Goal: Task Accomplishment & Management: Manage account settings

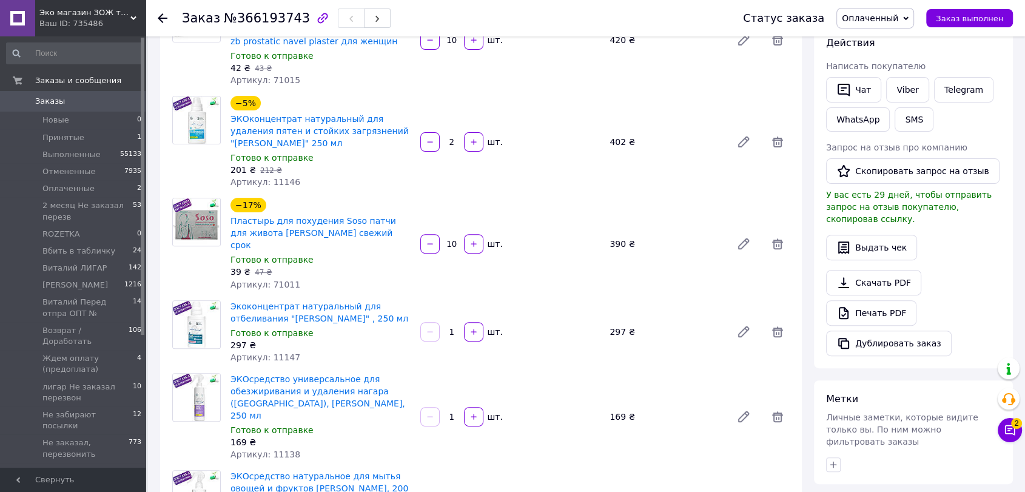
scroll to position [471, 0]
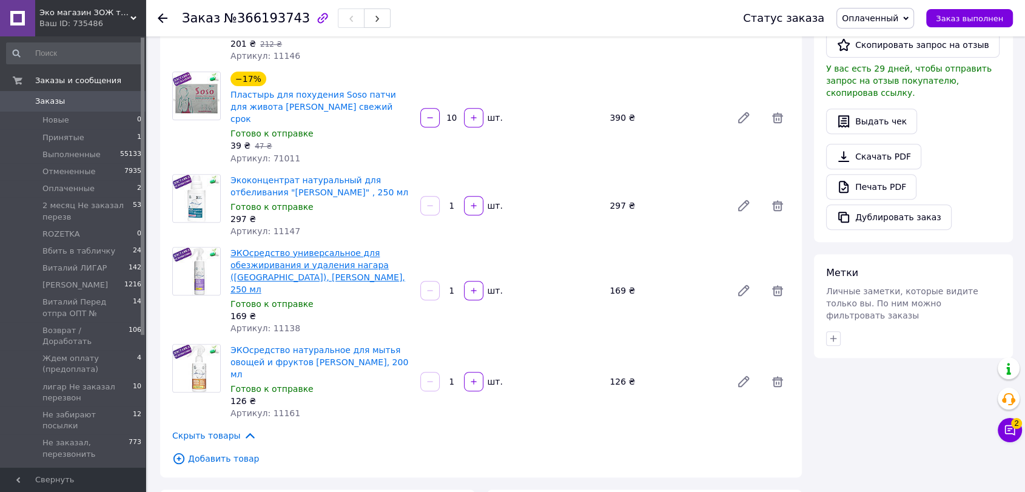
click at [328, 253] on link "ЭКОсредство универсальное для обезжиривания и удаления нагара ([GEOGRAPHIC_DATA…" at bounding box center [318, 271] width 175 height 46
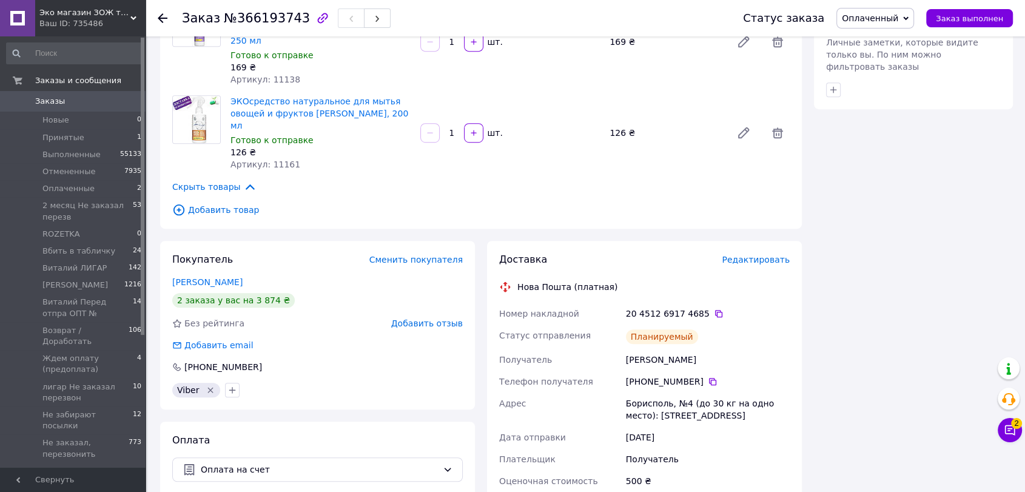
scroll to position [741, 0]
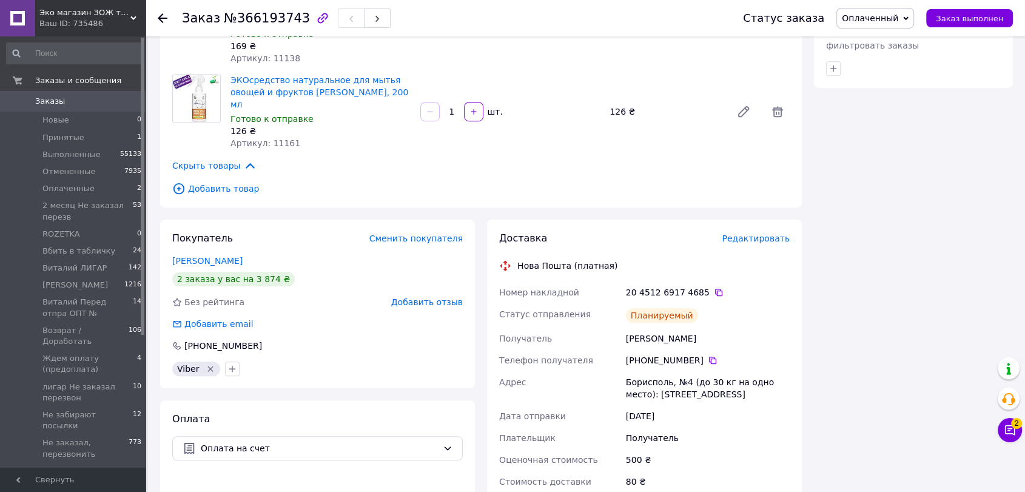
drag, startPoint x: 168, startPoint y: 221, endPoint x: 278, endPoint y: 218, distance: 109.9
click at [278, 220] on div "Покупатель Сменить покупателя Гурова-Захаренко Елена 2 заказа у вас на 3 874 ₴ …" at bounding box center [317, 304] width 315 height 169
copy link "[PERSON_NAME]"
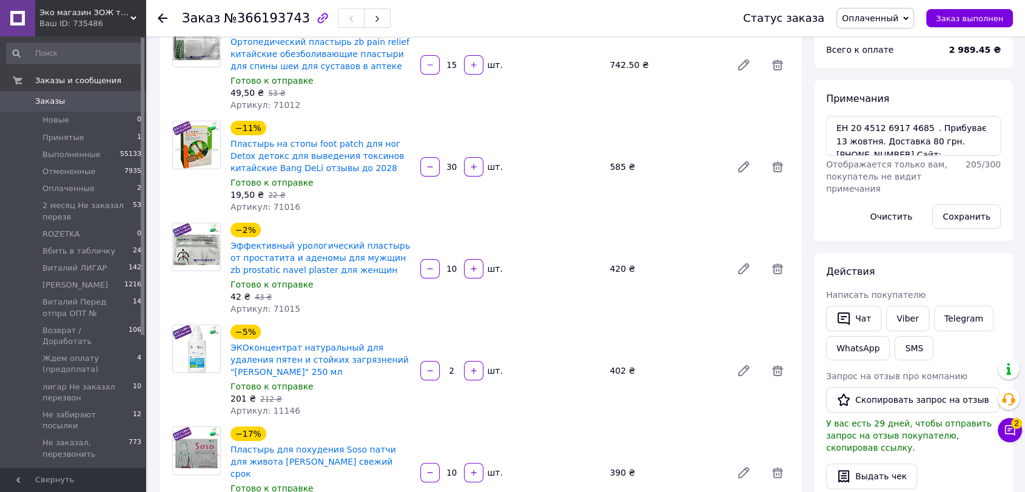
scroll to position [41, 0]
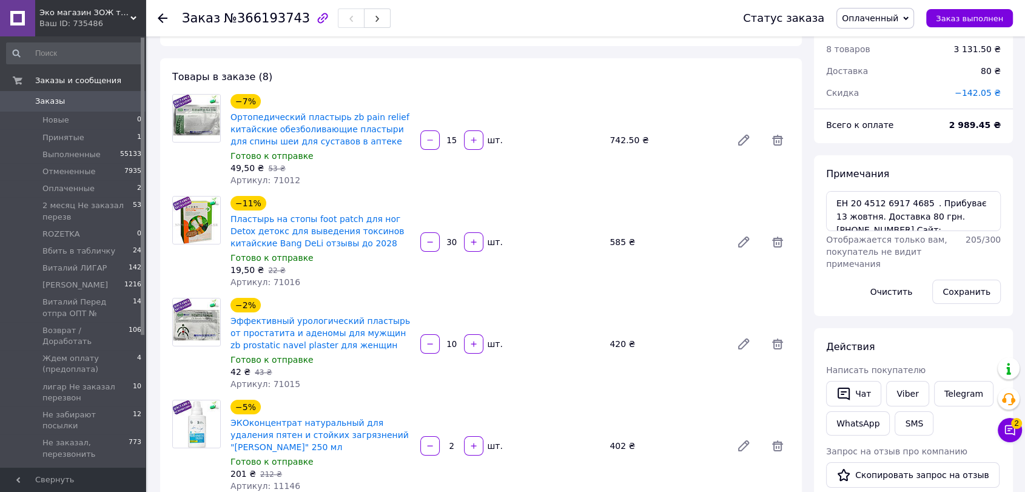
click at [950, 337] on div "Действия Написать покупателю   Чат Viber Telegram WhatsApp SMS Запрос на отзыв …" at bounding box center [913, 500] width 199 height 344
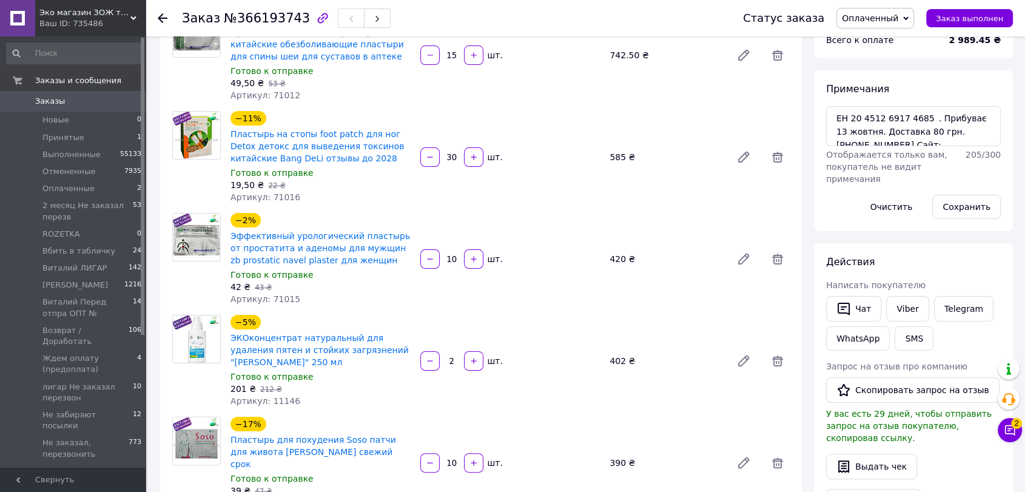
scroll to position [135, 0]
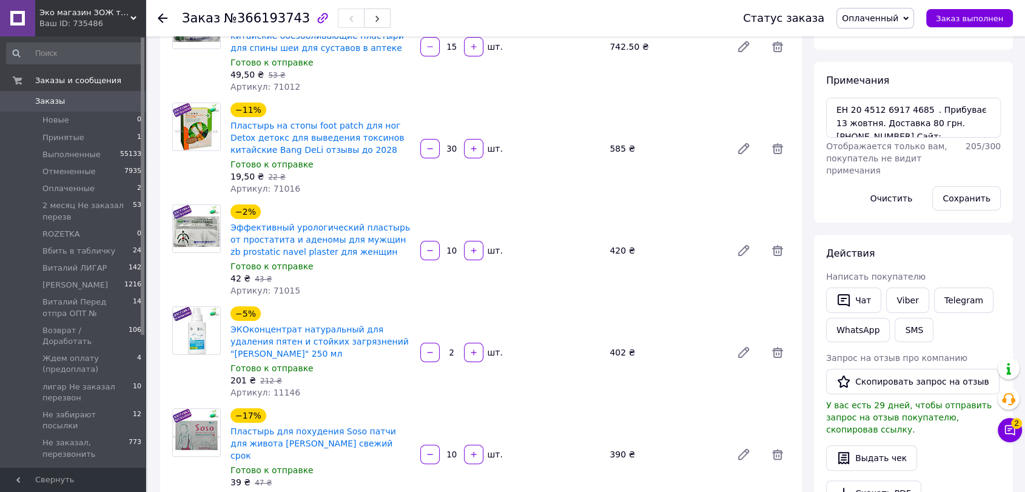
click at [700, 272] on div "−2% Эффективный урологический пластырь от простатита и аденомы для мужщин zb pr…" at bounding box center [510, 250] width 569 height 97
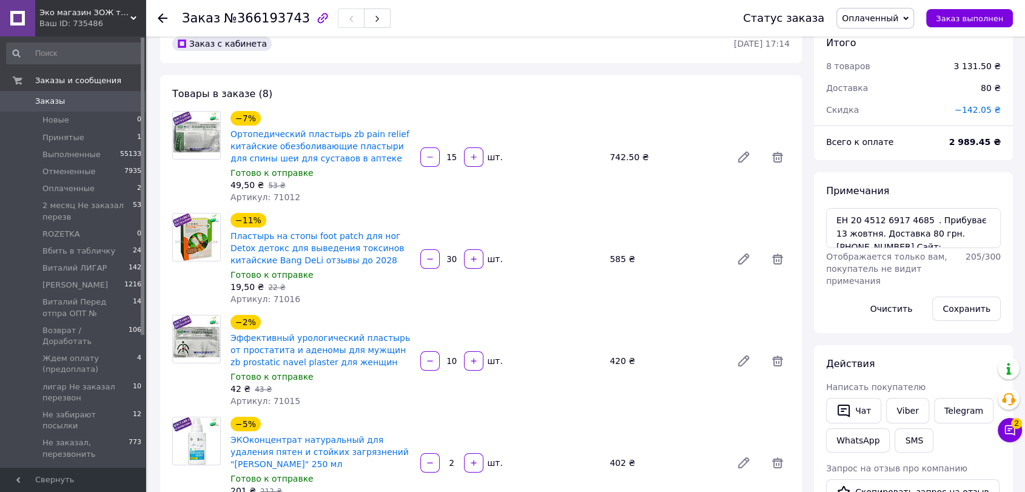
scroll to position [0, 0]
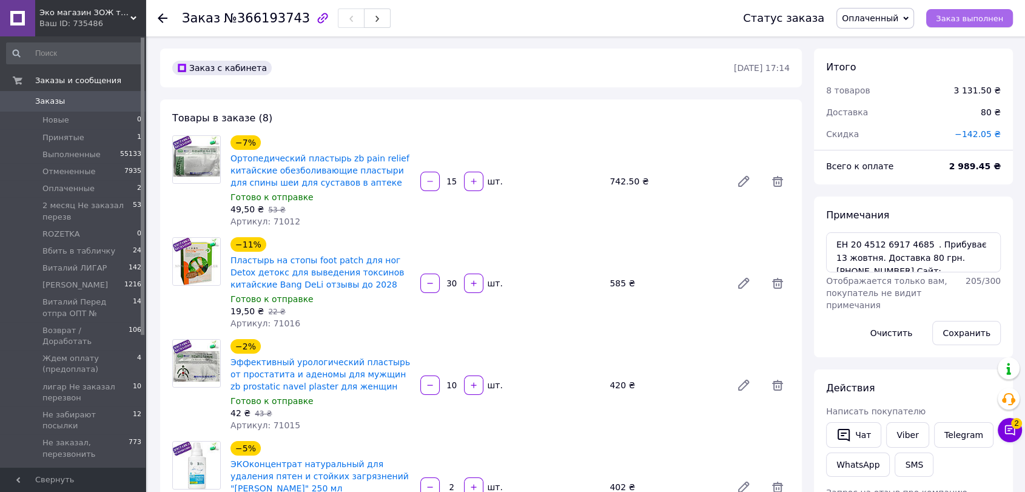
click at [958, 19] on span "Заказ выполнен" at bounding box center [969, 18] width 67 height 9
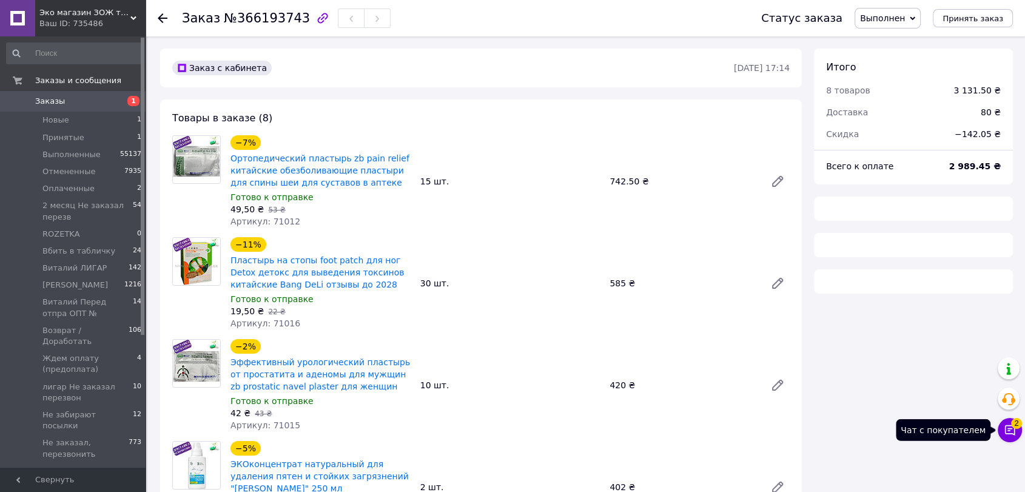
click at [1018, 430] on button "Чат с покупателем 2" at bounding box center [1010, 430] width 24 height 24
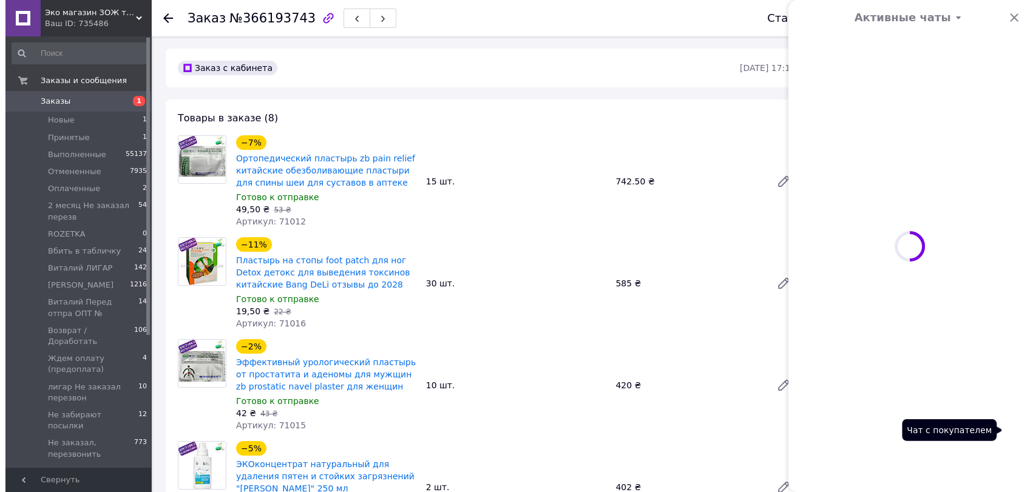
scroll to position [1165, 0]
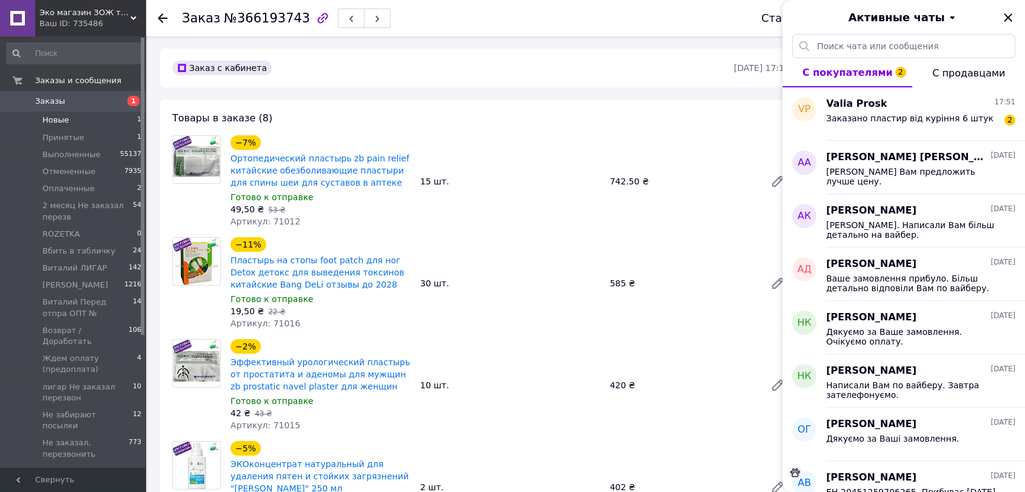
click at [48, 120] on span "Новые" at bounding box center [55, 120] width 27 height 11
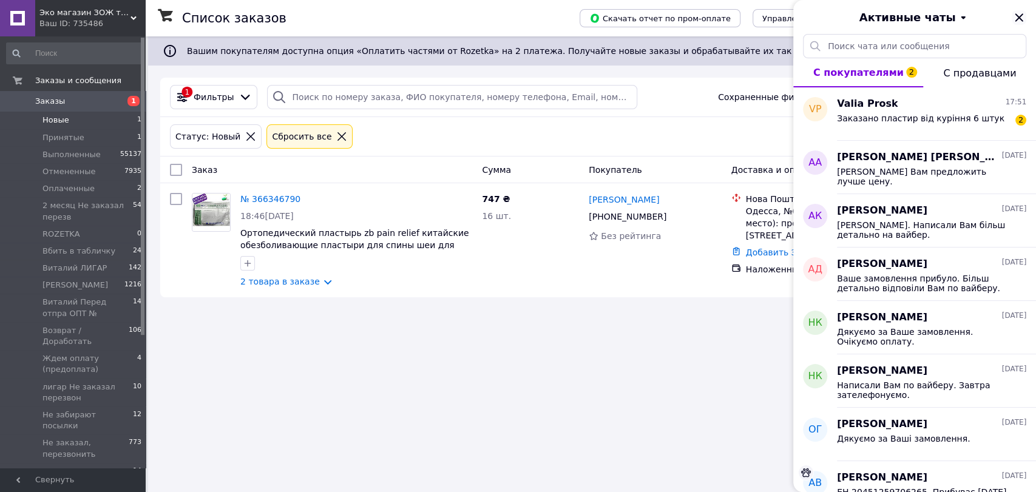
click at [1013, 16] on icon "Закрыть" at bounding box center [1018, 17] width 15 height 15
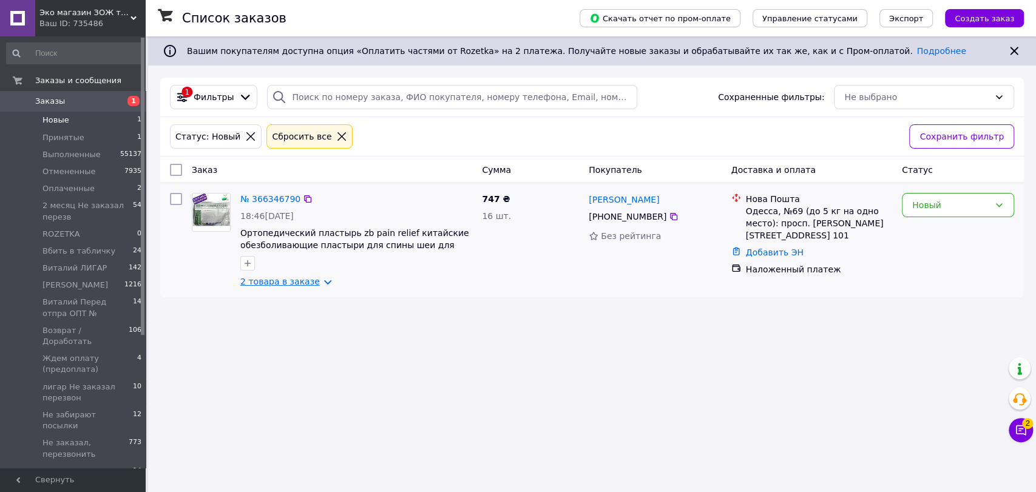
click at [271, 279] on link "2 товара в заказе" at bounding box center [279, 282] width 79 height 10
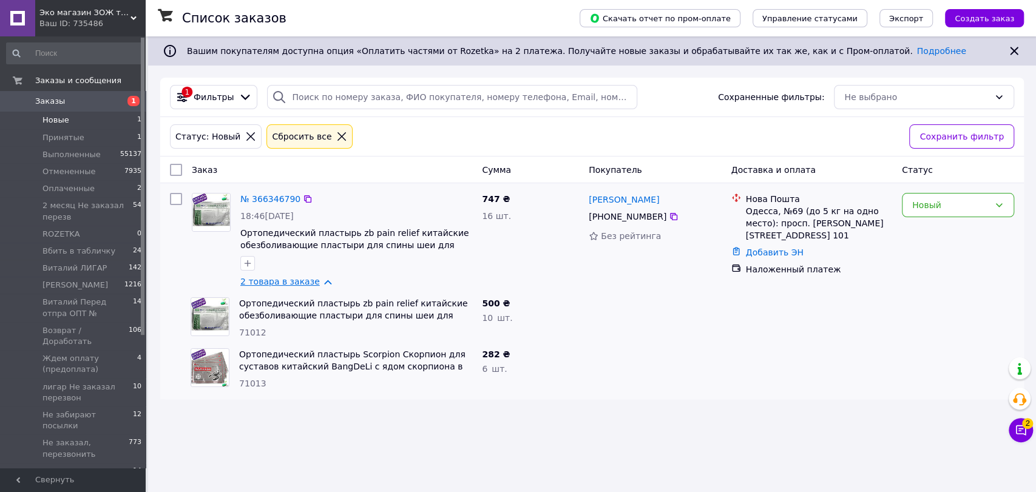
click at [271, 279] on link "2 товара в заказе" at bounding box center [279, 282] width 79 height 10
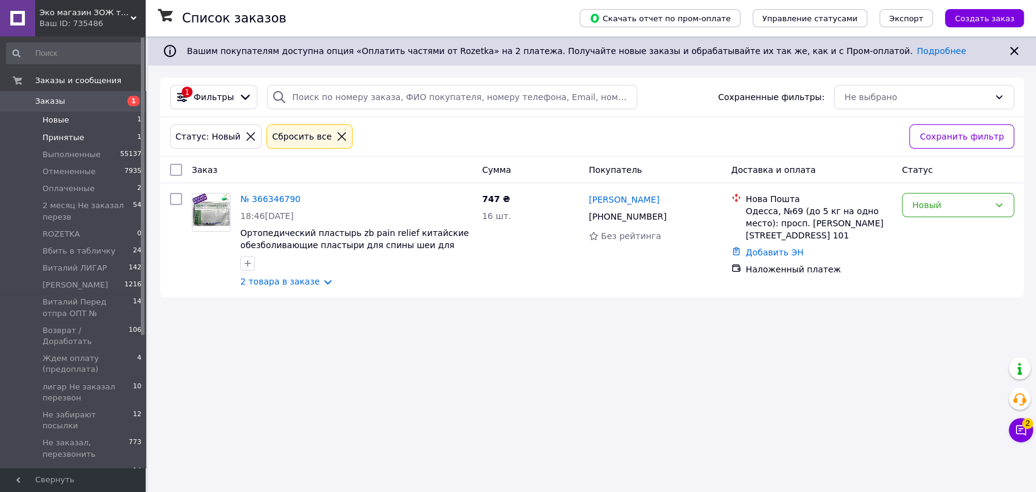
click at [58, 137] on span "Принятые" at bounding box center [63, 137] width 42 height 11
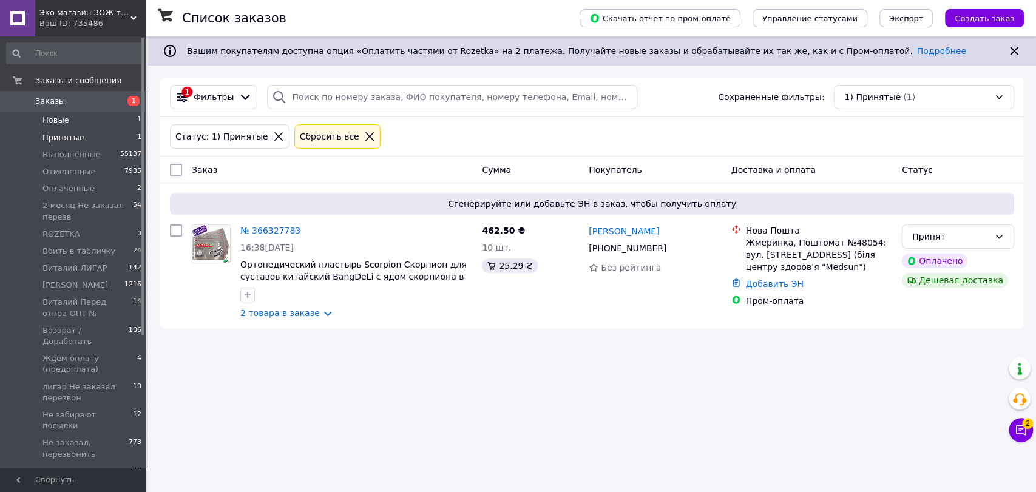
click at [69, 118] on li "Новые 1" at bounding box center [74, 120] width 149 height 17
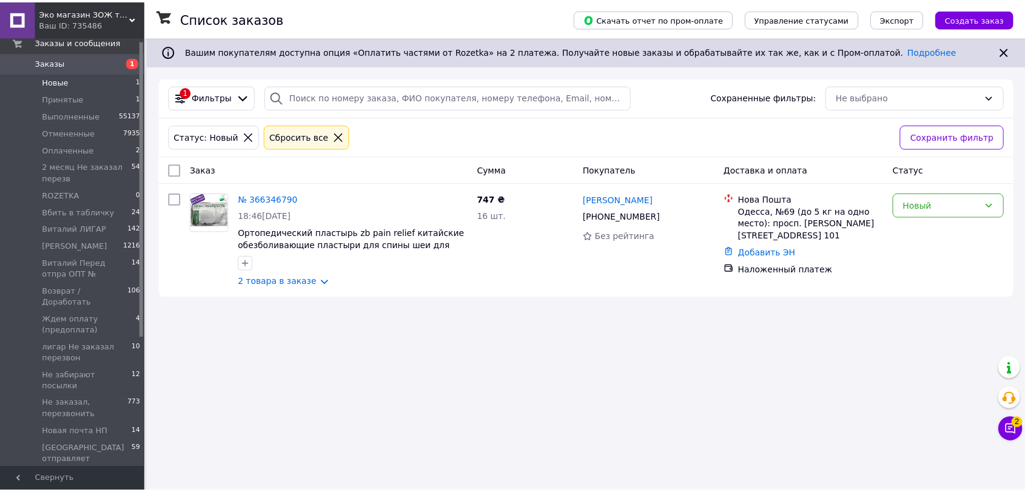
scroll to position [191, 0]
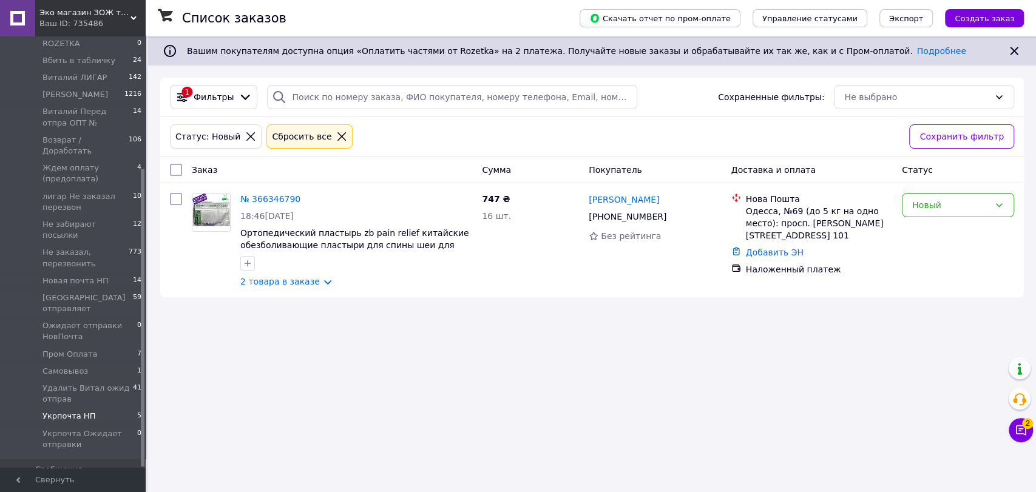
click at [83, 411] on span "Укрпочта НП" at bounding box center [68, 416] width 53 height 11
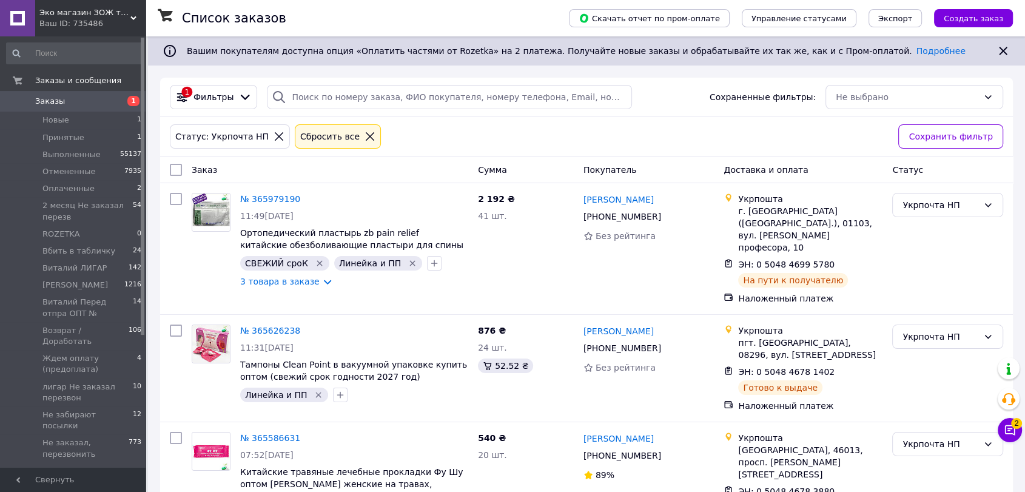
drag, startPoint x: 43, startPoint y: 101, endPoint x: 44, endPoint y: 90, distance: 11.0
click at [43, 100] on span "Заказы" at bounding box center [50, 101] width 30 height 11
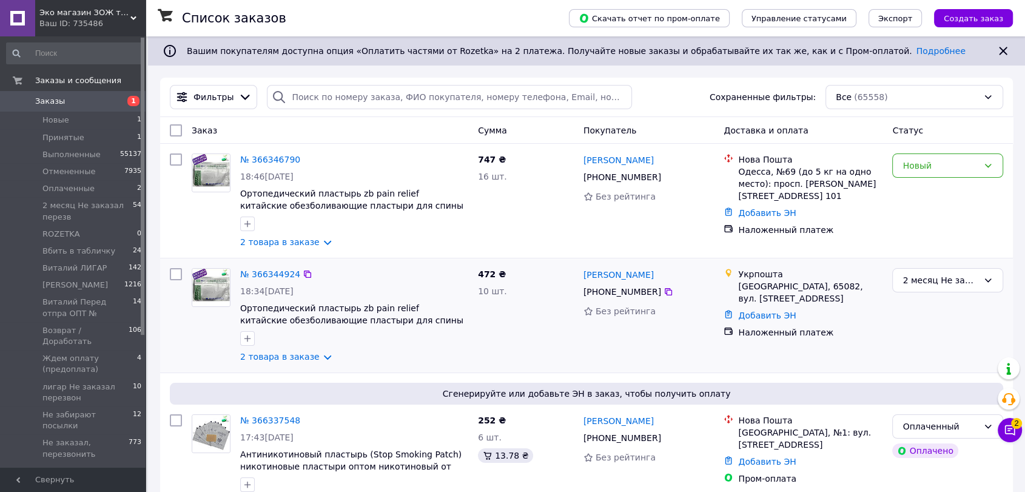
click at [985, 348] on div "2 месяц Не заказал перезв" at bounding box center [948, 315] width 121 height 104
click at [344, 95] on input "search" at bounding box center [449, 97] width 365 height 24
paste input "366193743"
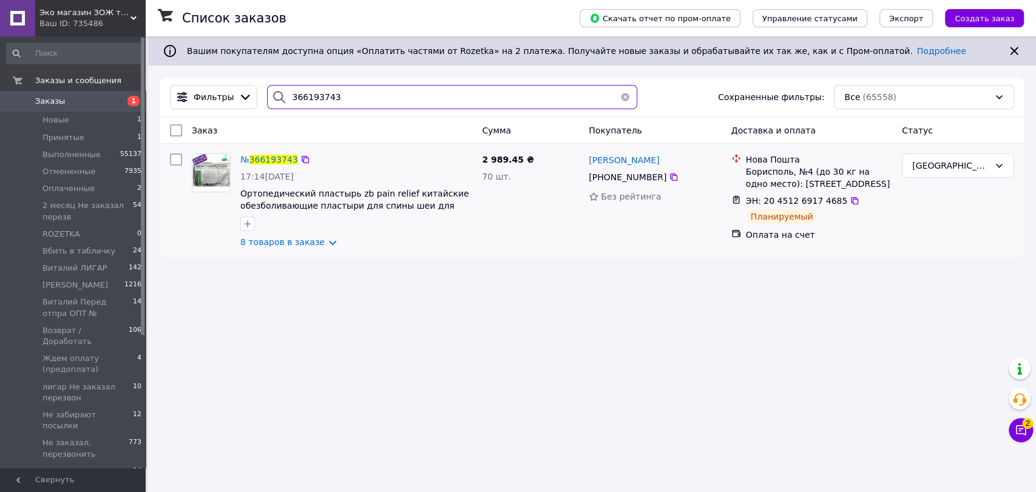
type input "366193743"
click at [218, 172] on img at bounding box center [211, 173] width 38 height 38
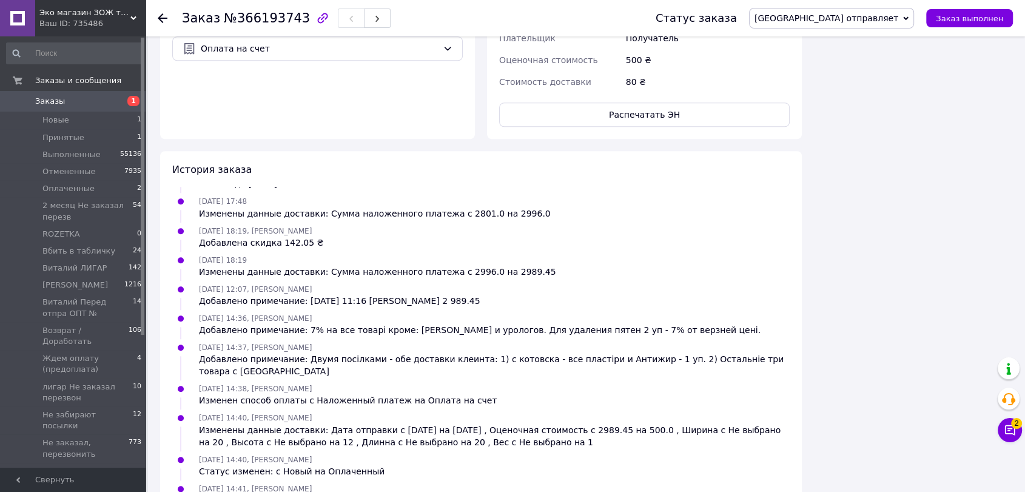
scroll to position [1187, 0]
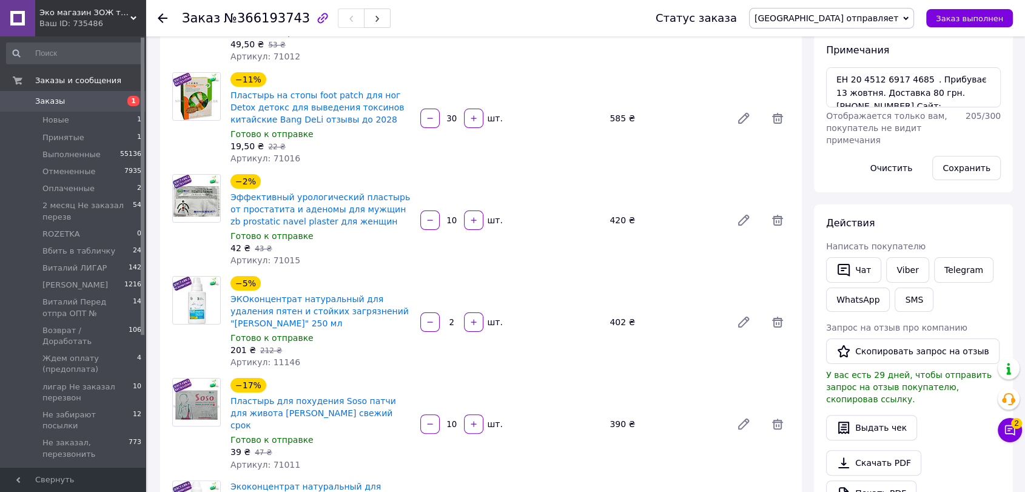
scroll to position [41, 0]
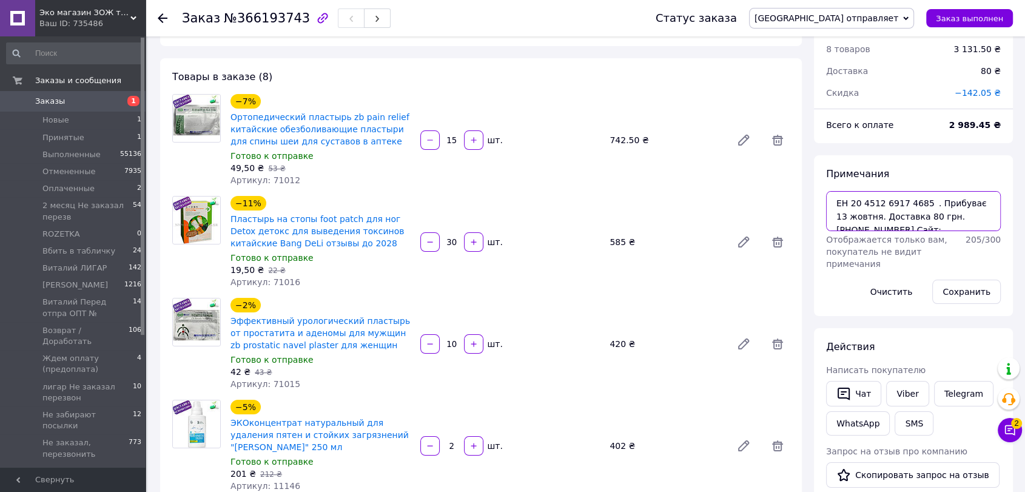
click at [833, 210] on textarea "ЕН 20 4512 6917 4685 . Прибуває 13 жовтня. Доставка 80 грн. [PHONE_NUMBER] Сайт…" at bounding box center [913, 211] width 175 height 40
click at [44, 101] on span "Заказы" at bounding box center [50, 101] width 30 height 11
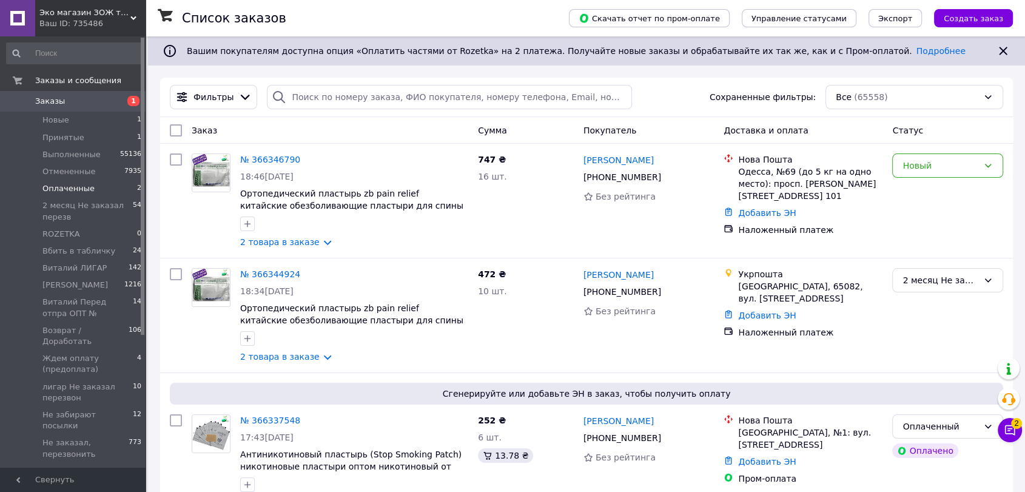
click at [70, 188] on span "Оплаченные" at bounding box center [68, 188] width 52 height 11
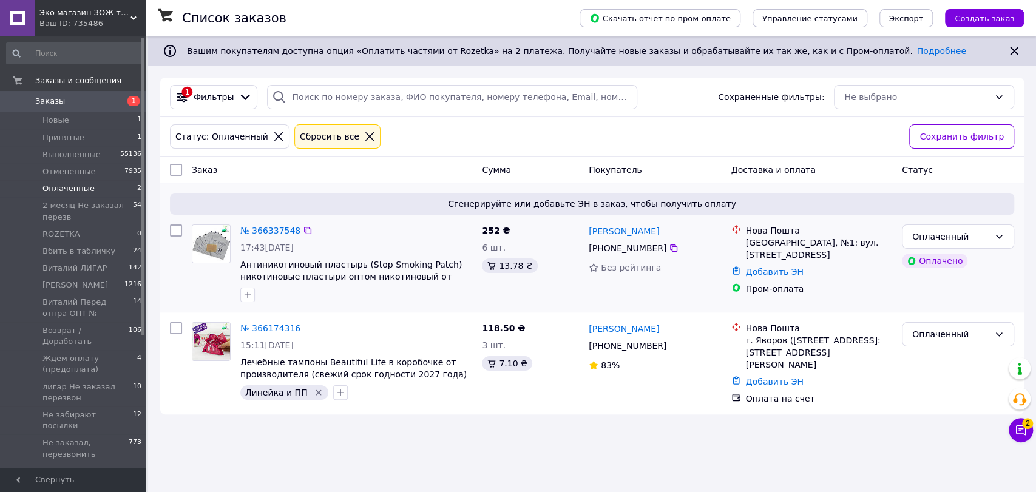
click at [217, 241] on img at bounding box center [211, 244] width 38 height 38
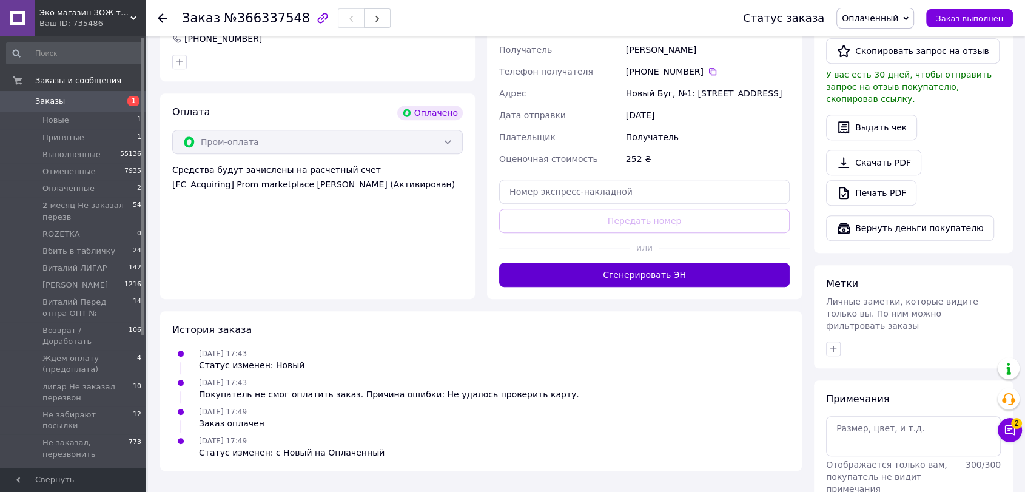
scroll to position [679, 0]
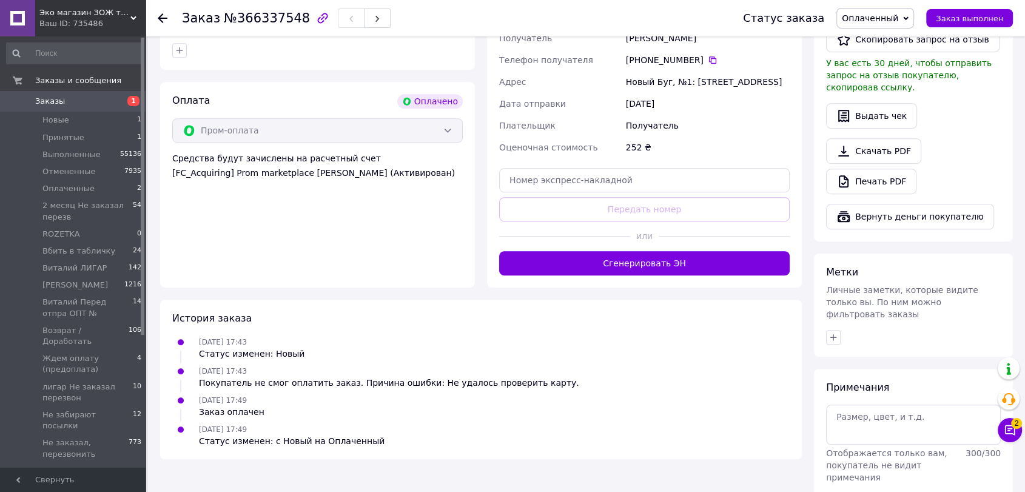
click at [909, 16] on icon at bounding box center [905, 18] width 5 height 5
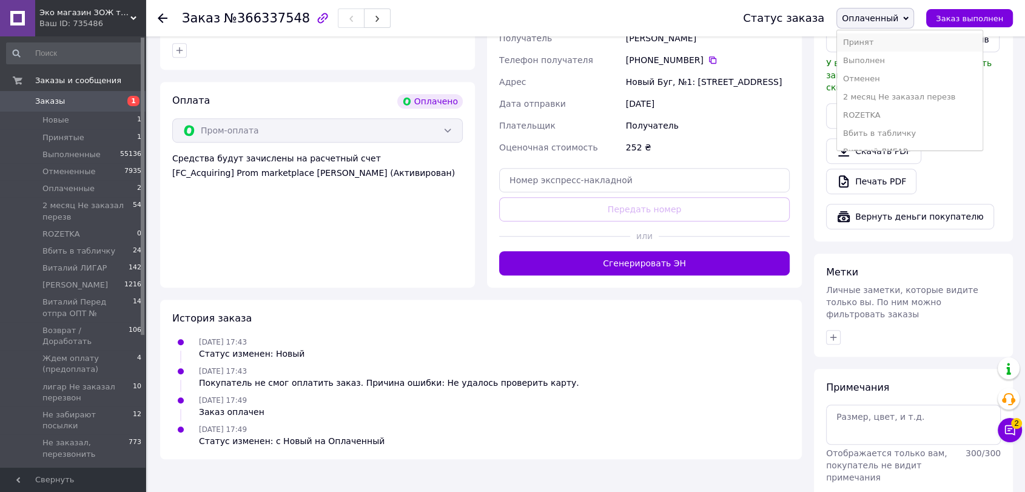
click at [875, 41] on li "Принят" at bounding box center [910, 42] width 146 height 18
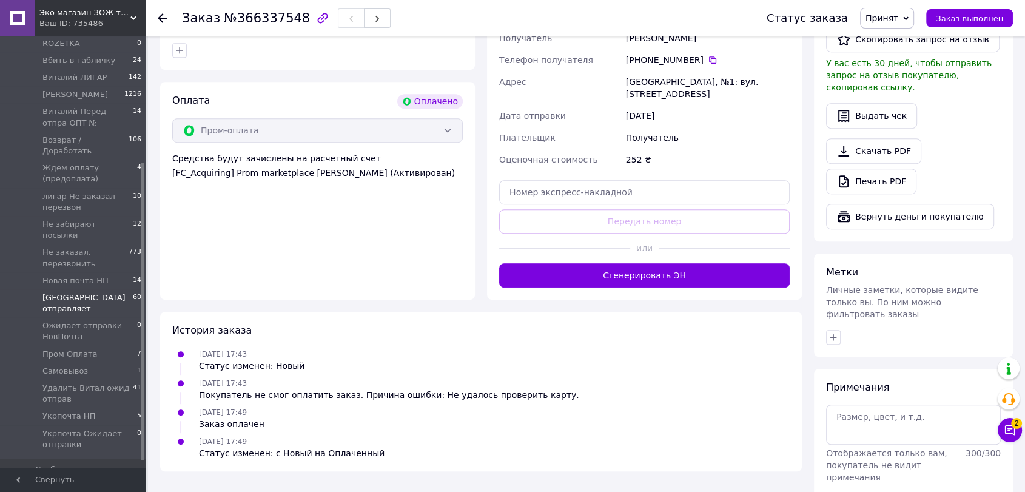
scroll to position [0, 0]
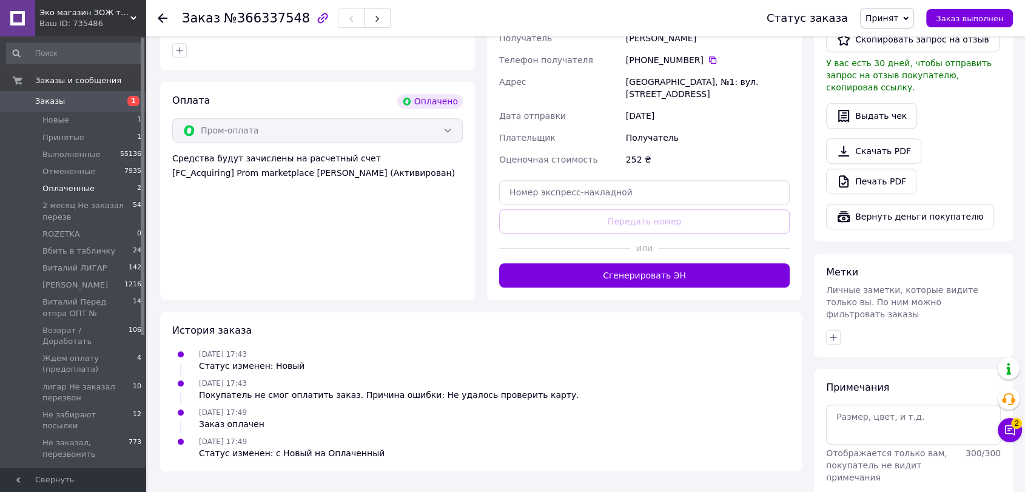
click at [84, 188] on span "Оплаченные" at bounding box center [68, 188] width 52 height 11
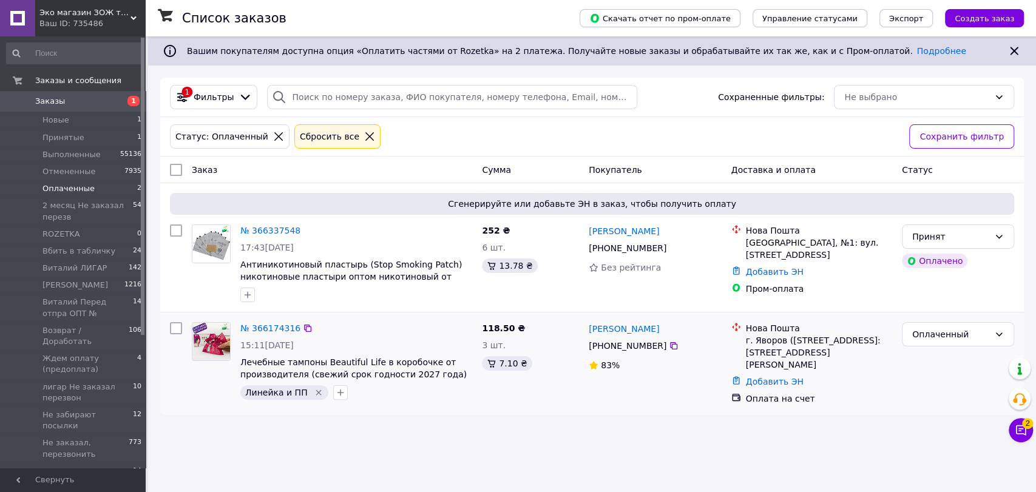
click at [209, 346] on img at bounding box center [211, 342] width 38 height 38
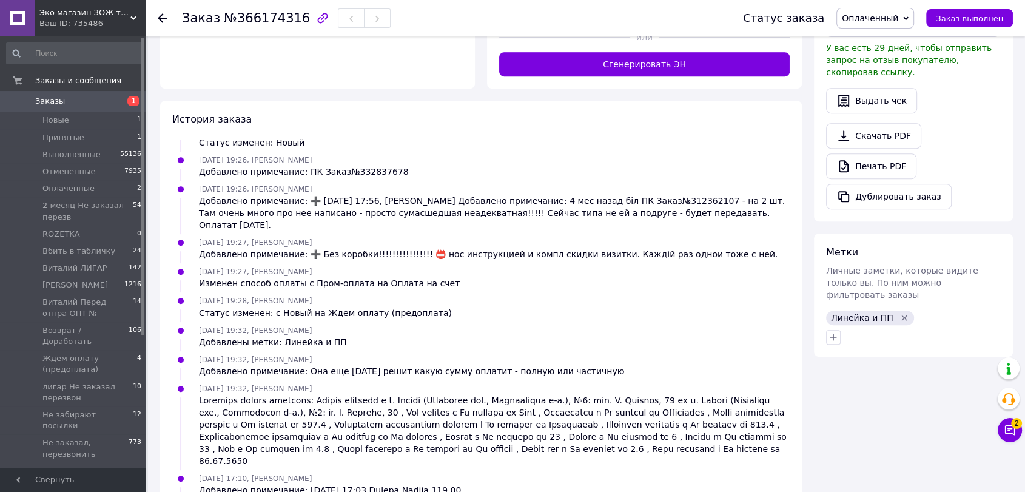
scroll to position [539, 0]
